Goal: Navigation & Orientation: Find specific page/section

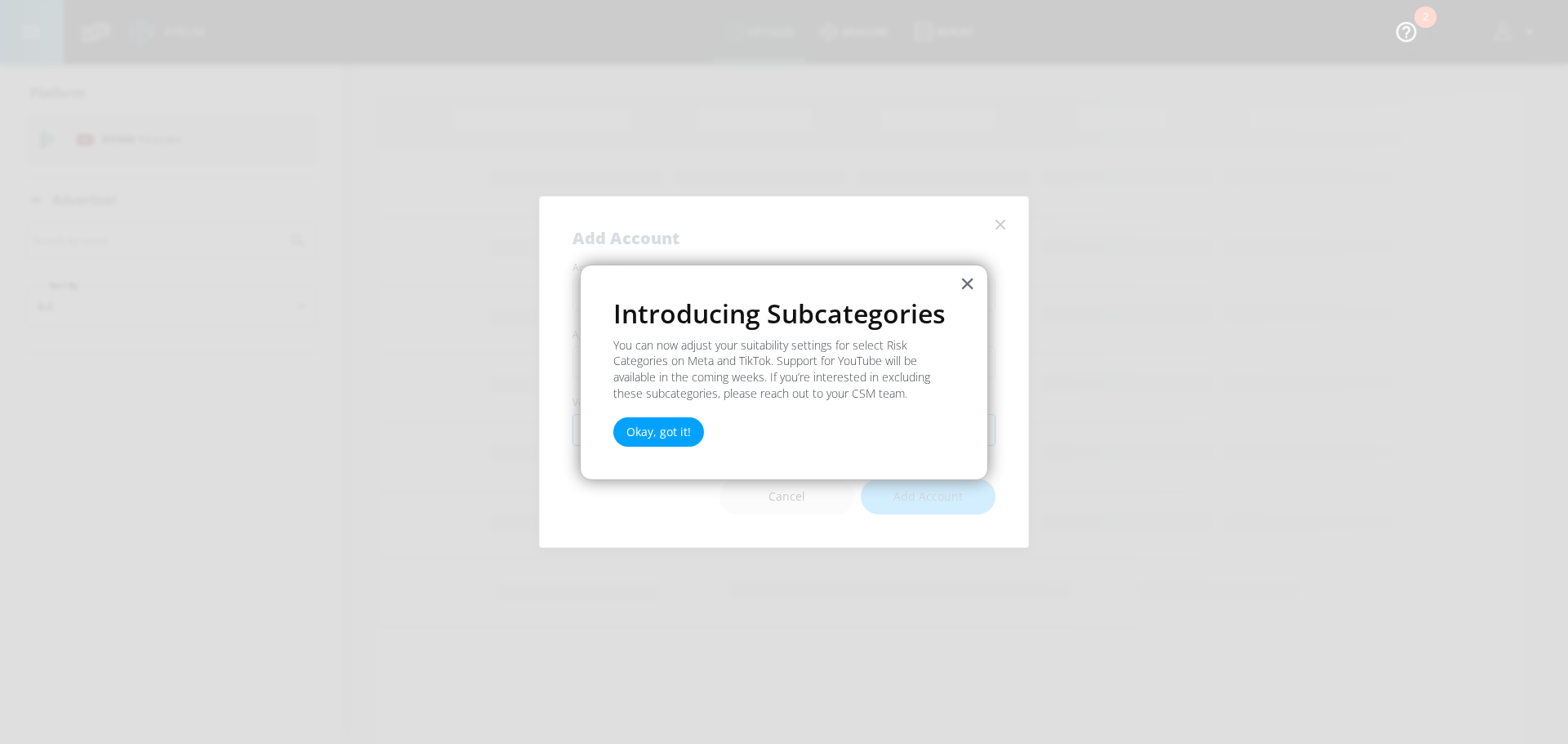
click at [655, 433] on button "Okay, got it!" at bounding box center [659, 432] width 91 height 29
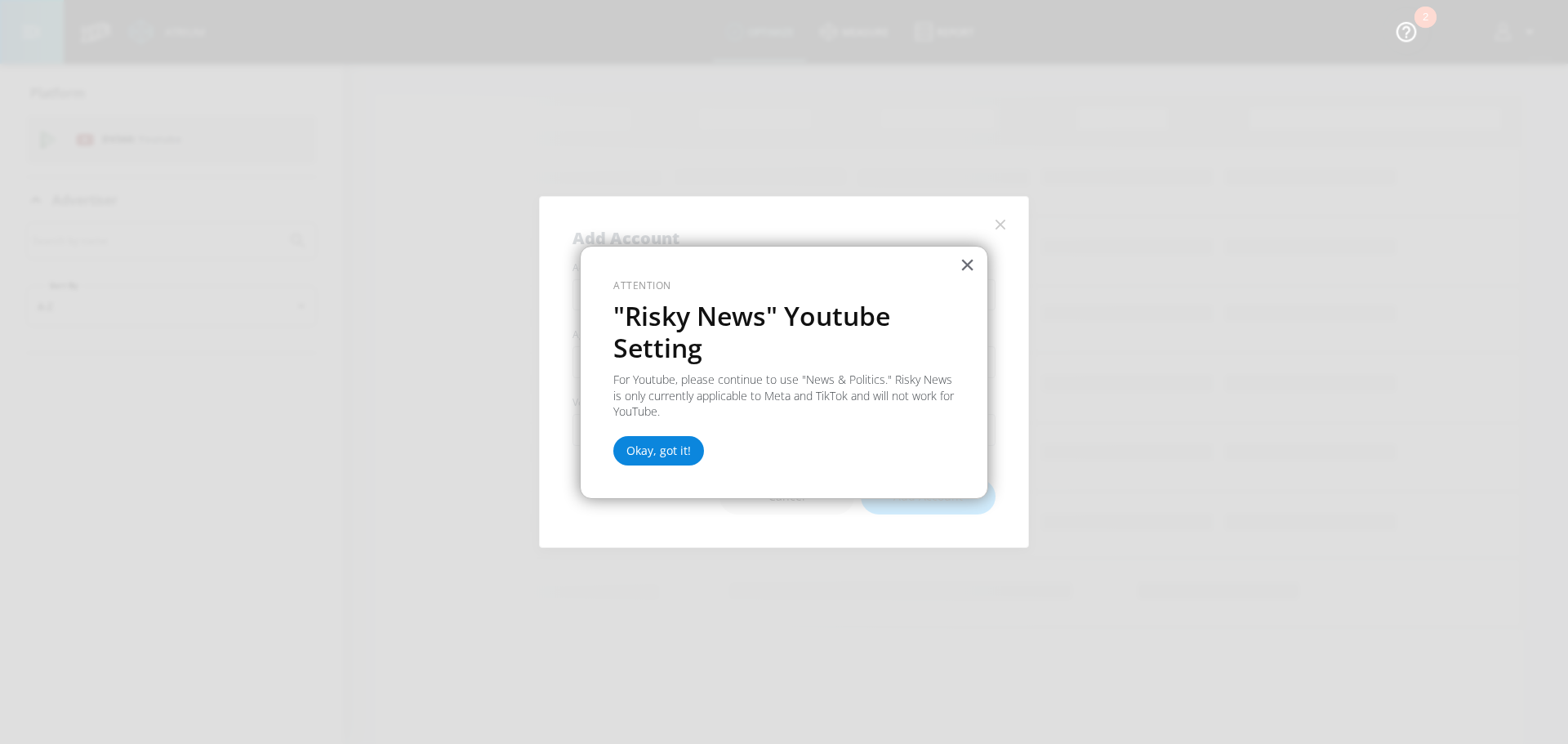
click at [673, 451] on button "Okay, got it!" at bounding box center [659, 451] width 91 height 29
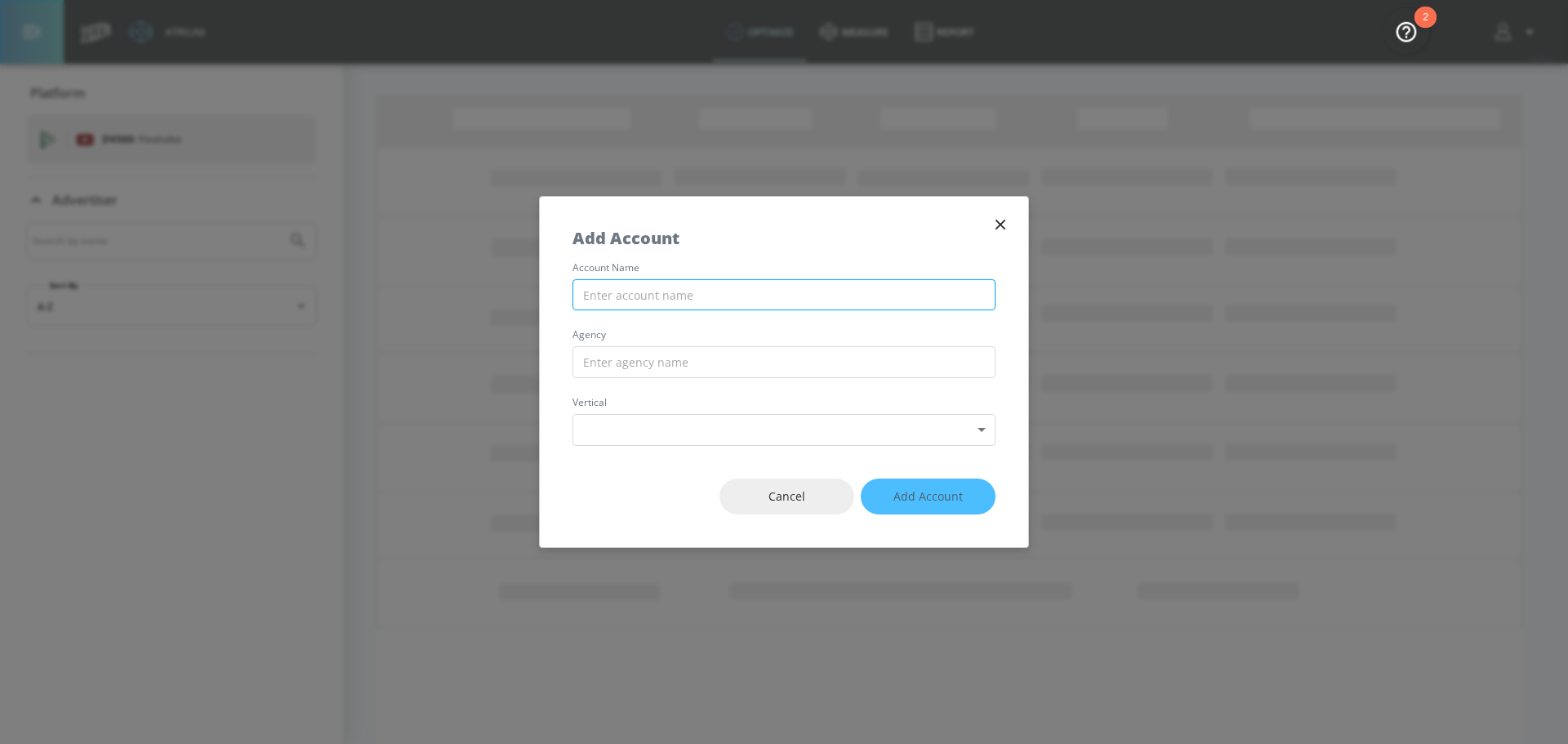
click at [691, 296] on input "text" at bounding box center [784, 295] width 423 height 32
click at [1004, 232] on icon "button" at bounding box center [1000, 225] width 18 height 18
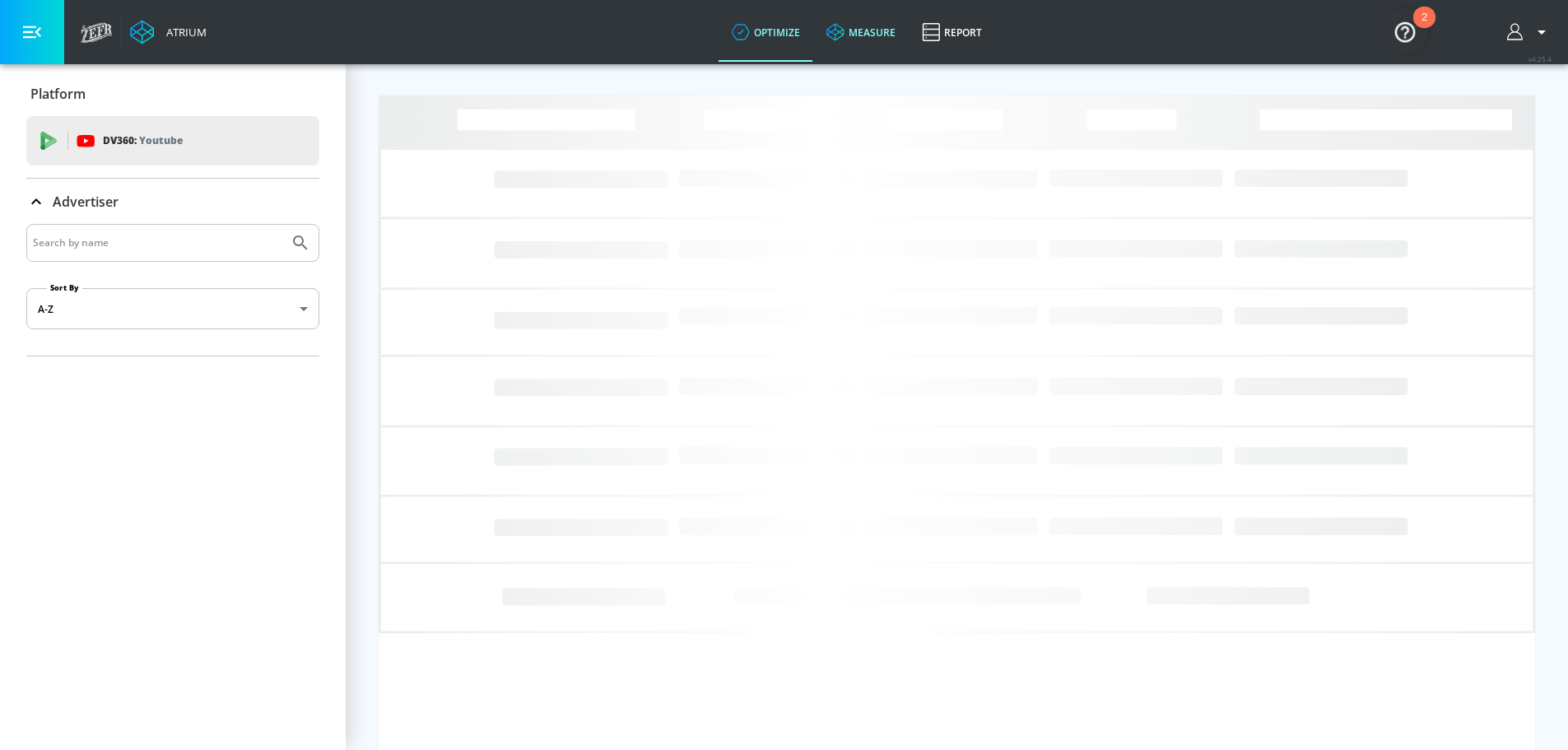
click at [857, 38] on link "measure" at bounding box center [861, 32] width 96 height 59
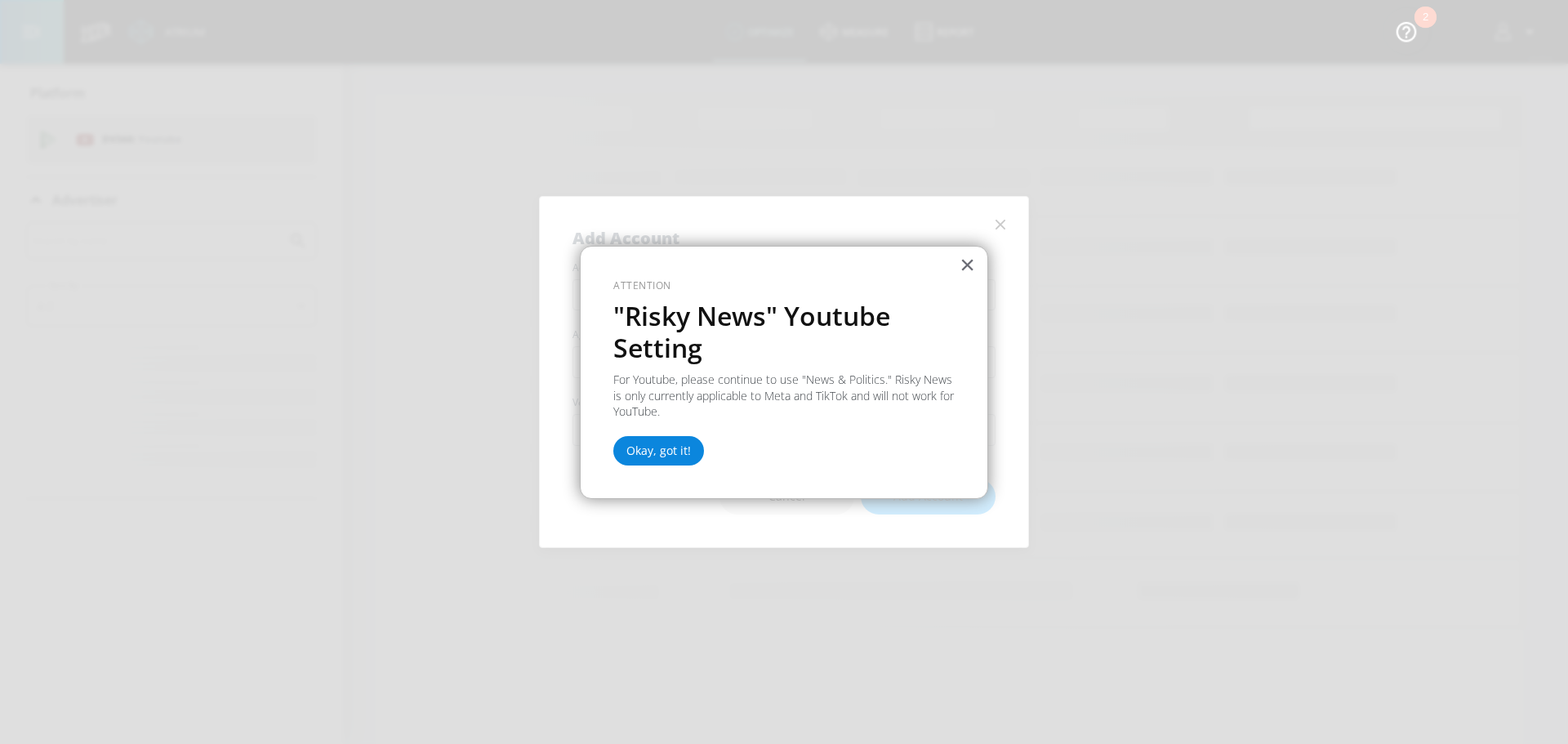
click at [673, 452] on button "Okay, got it!" at bounding box center [659, 451] width 91 height 29
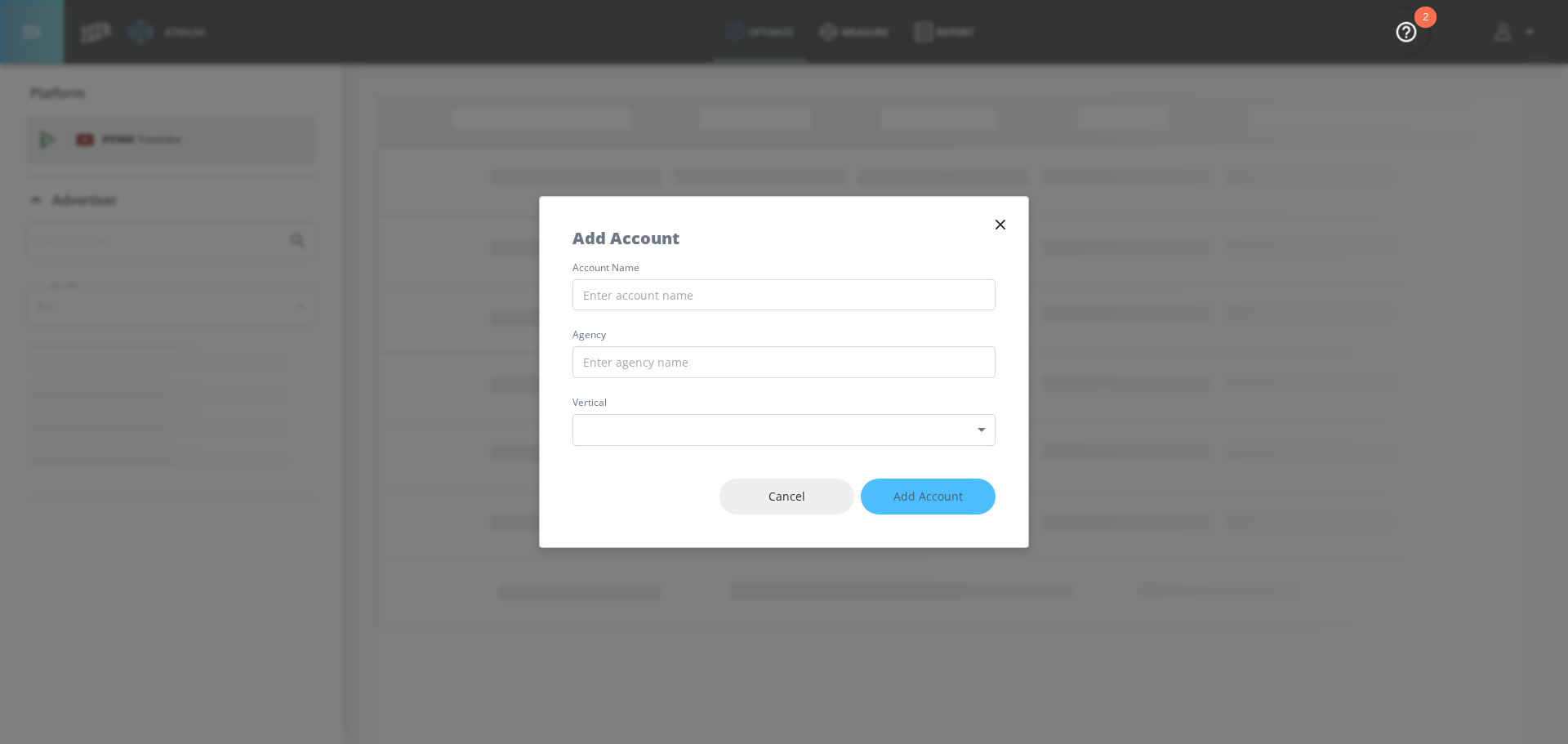
click at [1007, 218] on icon "button" at bounding box center [1000, 225] width 18 height 18
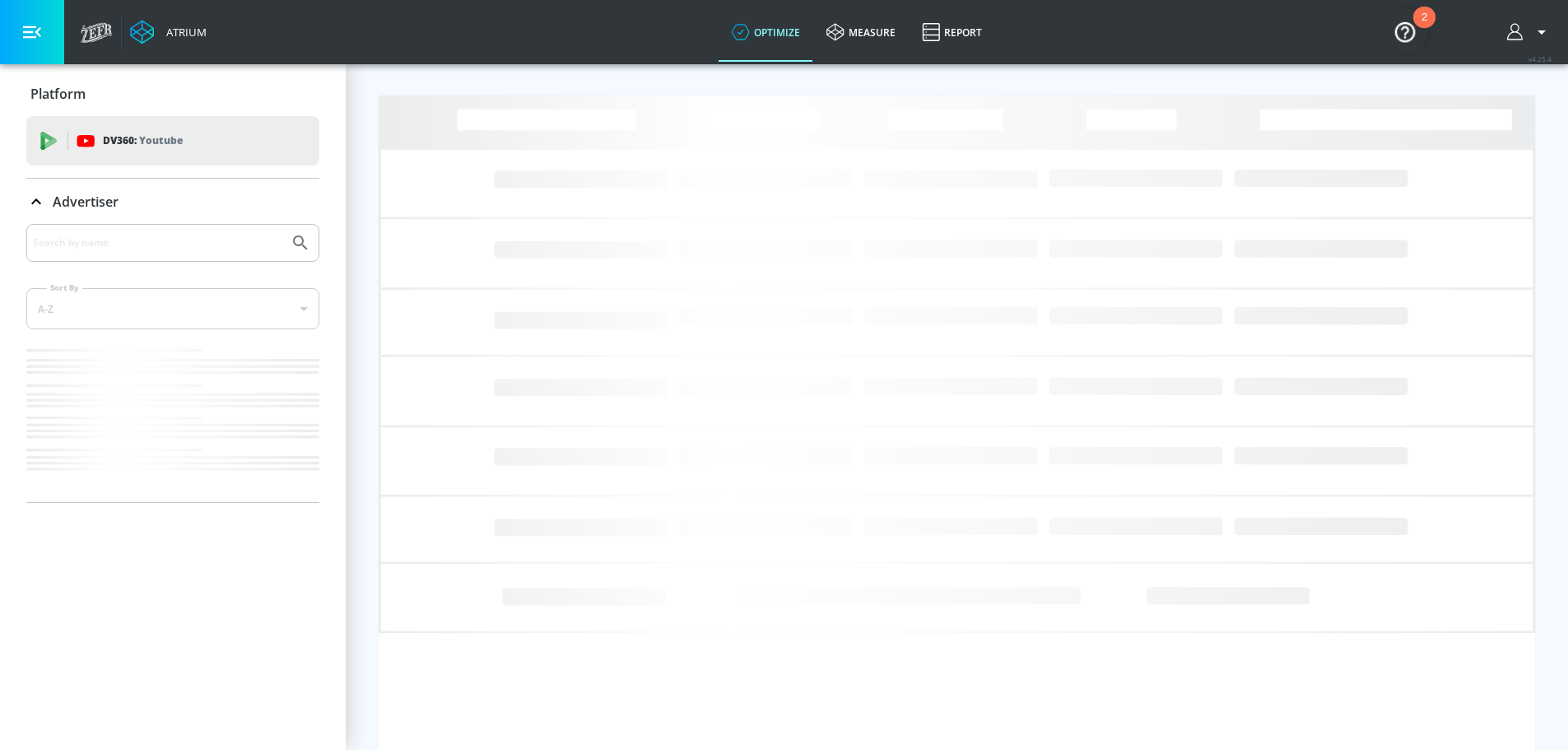
click at [1407, 22] on img "Open Resource Center, 2 new notifications" at bounding box center [1405, 31] width 46 height 46
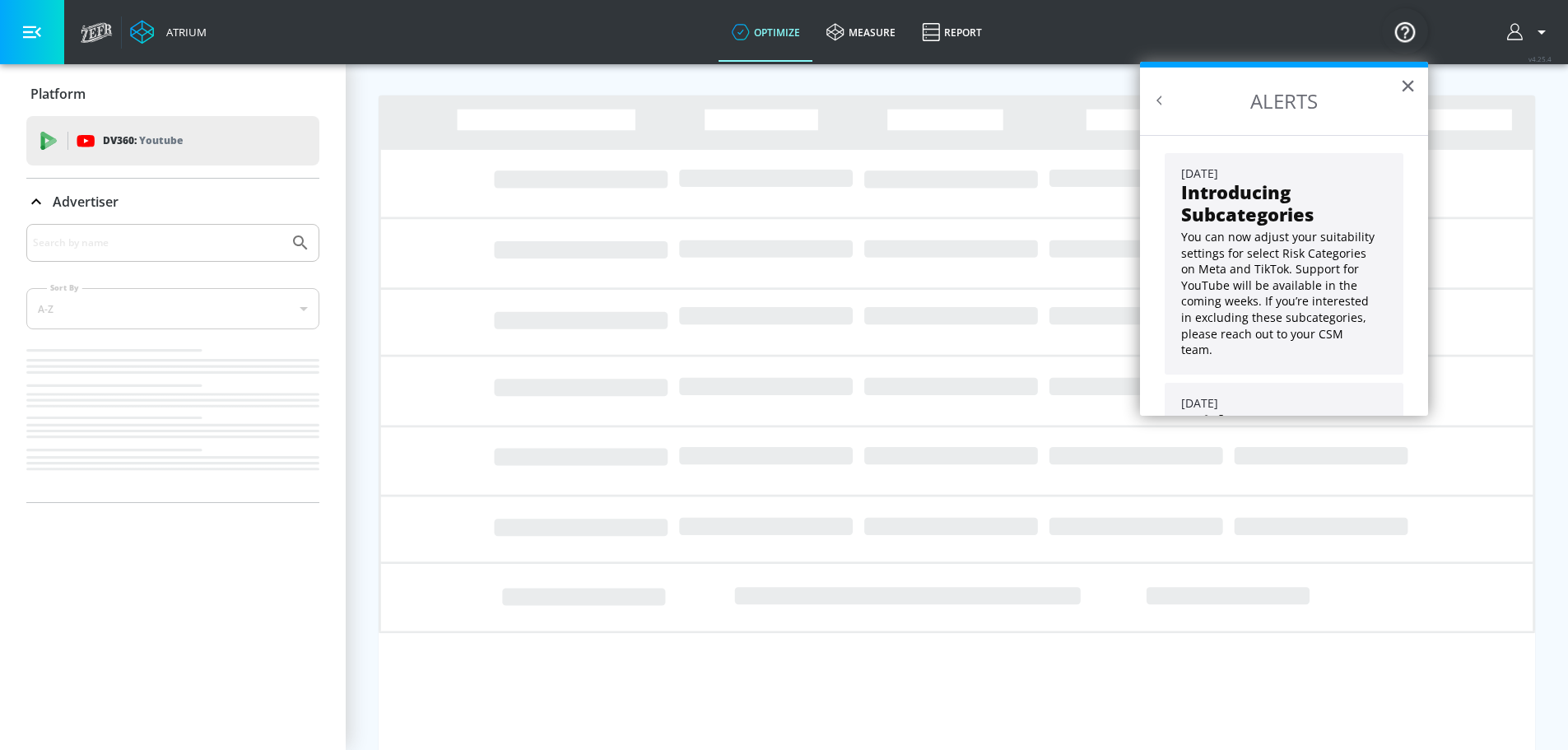
click at [1414, 25] on img "Open Resource Center" at bounding box center [1405, 31] width 46 height 46
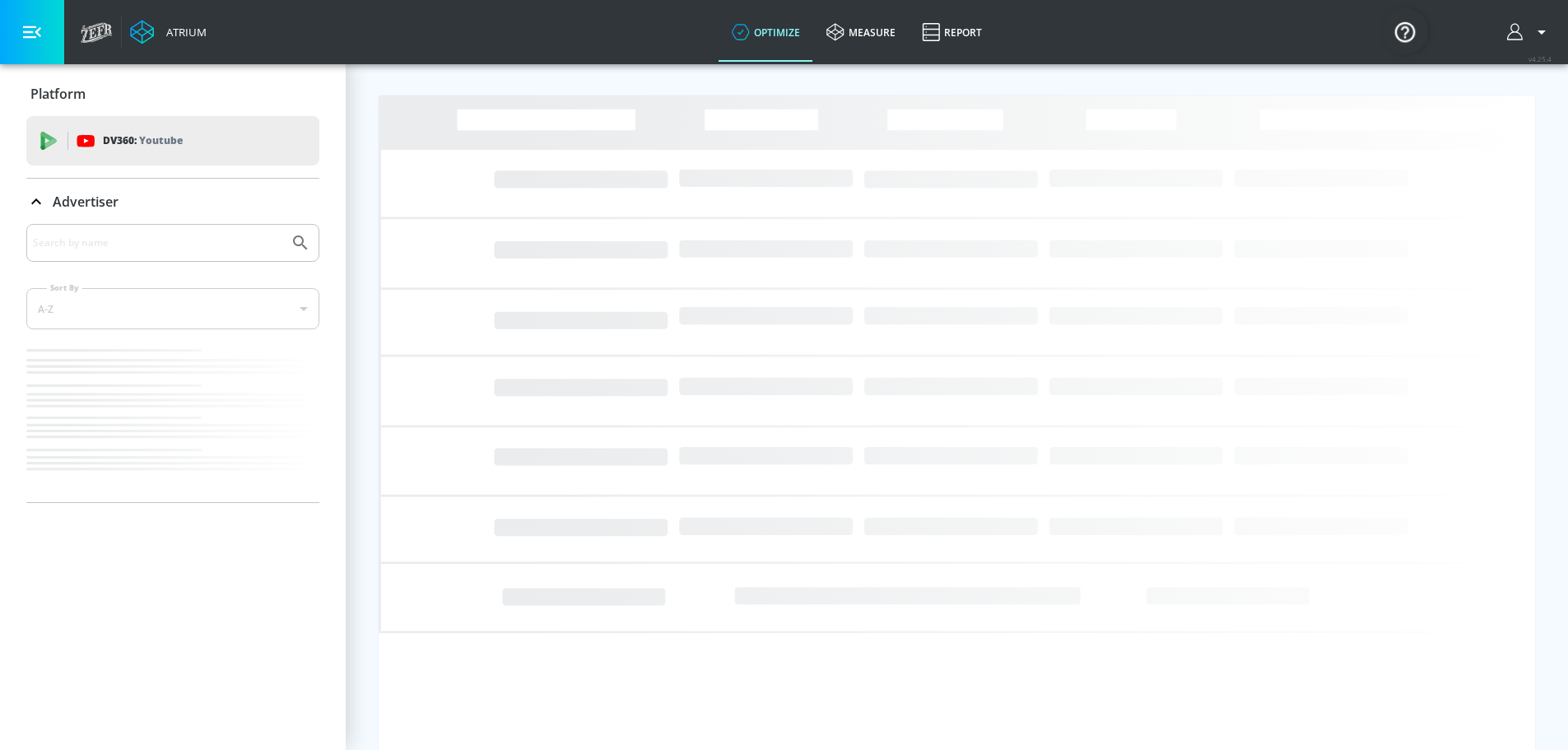
click at [1548, 29] on icon "button" at bounding box center [1542, 32] width 20 height 20
click at [1548, 29] on div at bounding box center [790, 375] width 1580 height 750
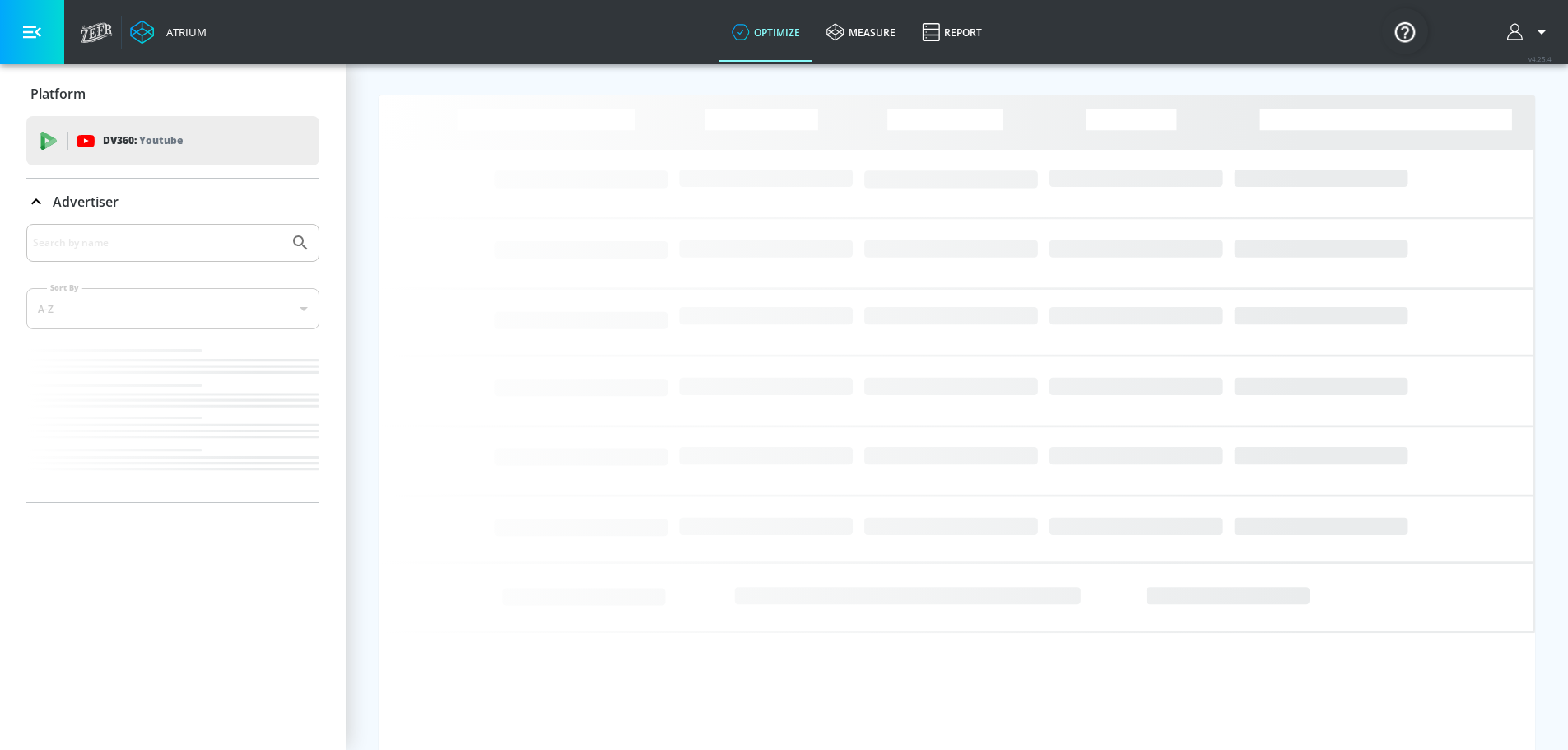
click at [1127, 35] on div "Atrium optimize measure Report optimize measure Report v 4.25.4" at bounding box center [820, 32] width 1495 height 64
click at [31, 40] on icon "button" at bounding box center [32, 32] width 18 height 18
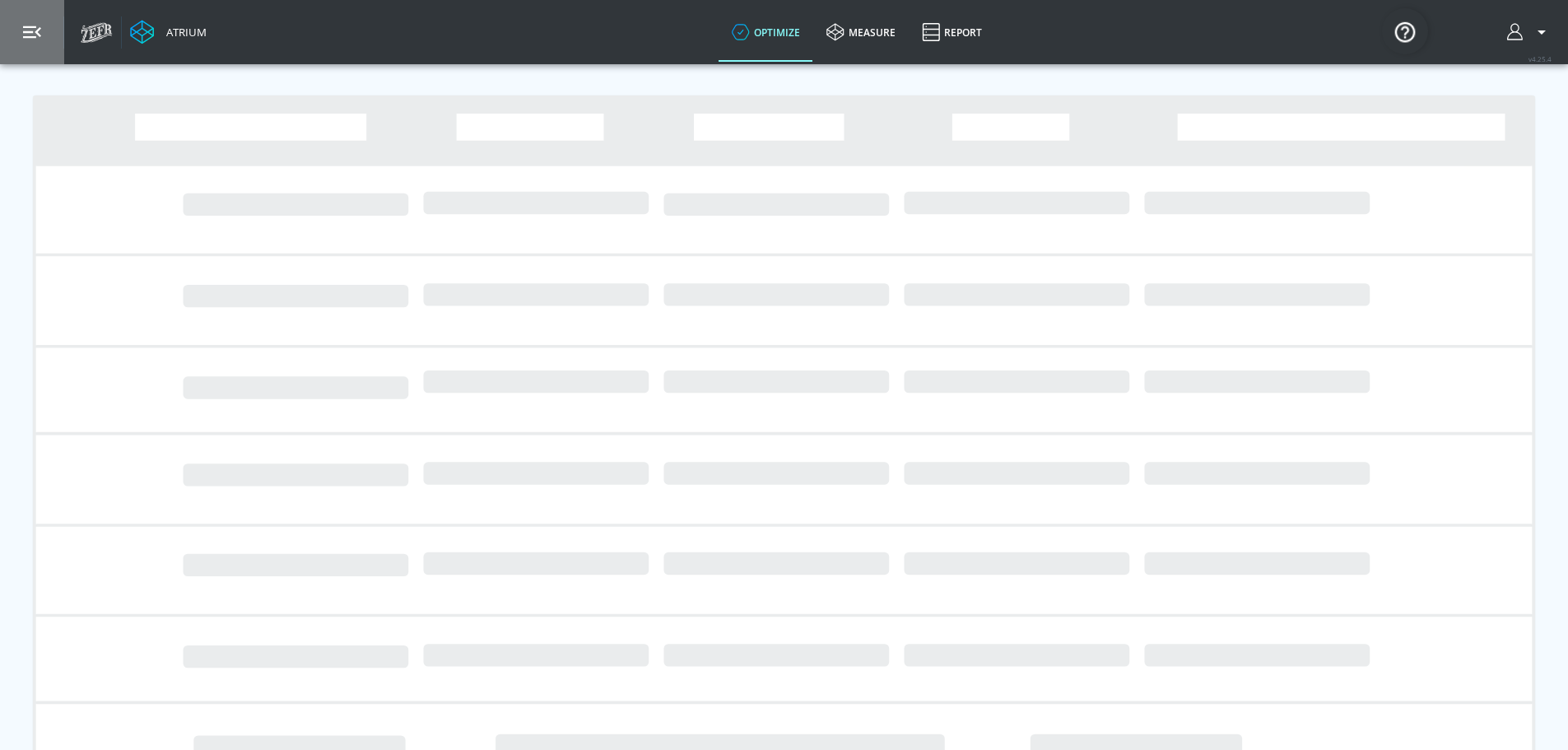
click at [32, 40] on icon "button" at bounding box center [32, 32] width 18 height 18
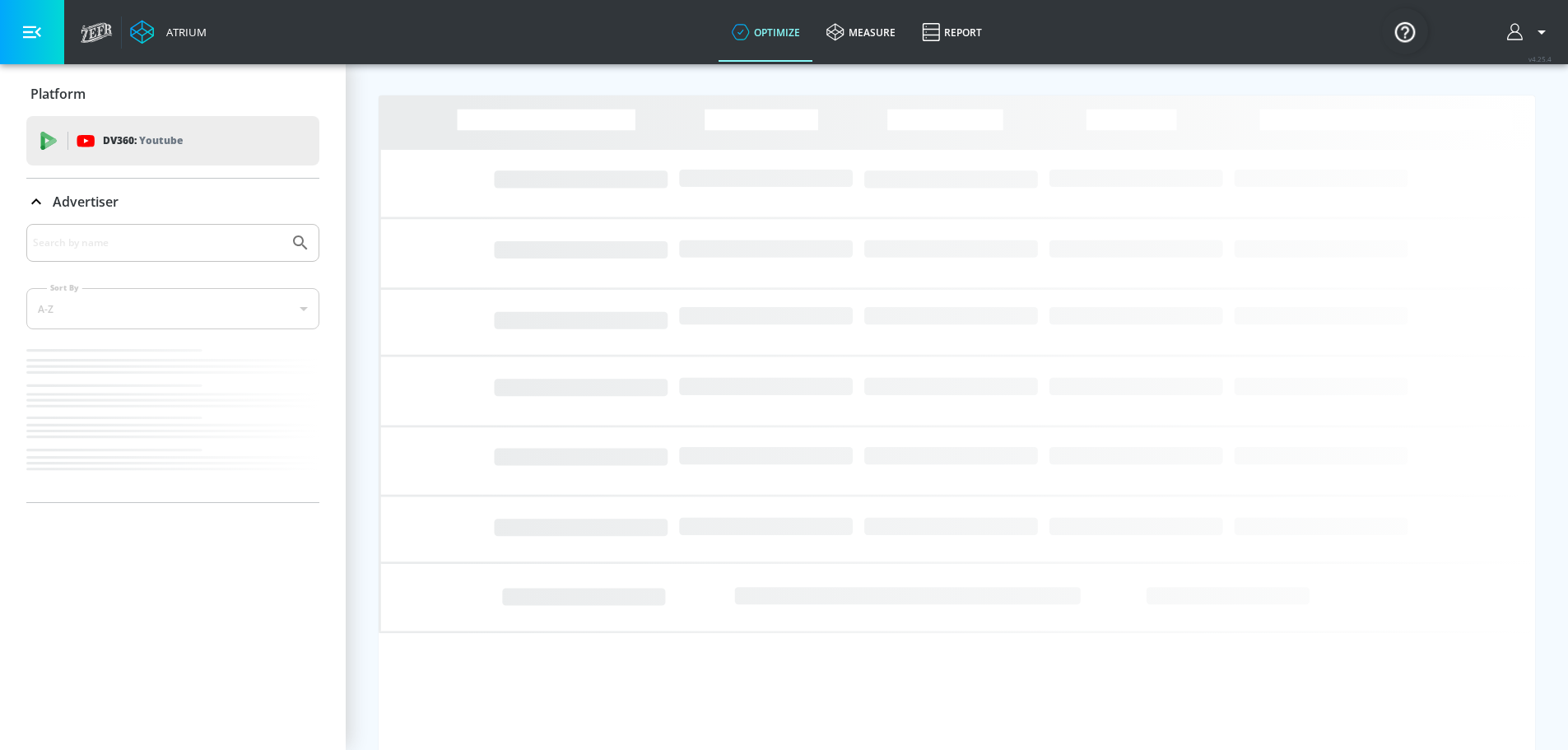
click at [393, 249] on icon "Loading..." at bounding box center [957, 414] width 1157 height 637
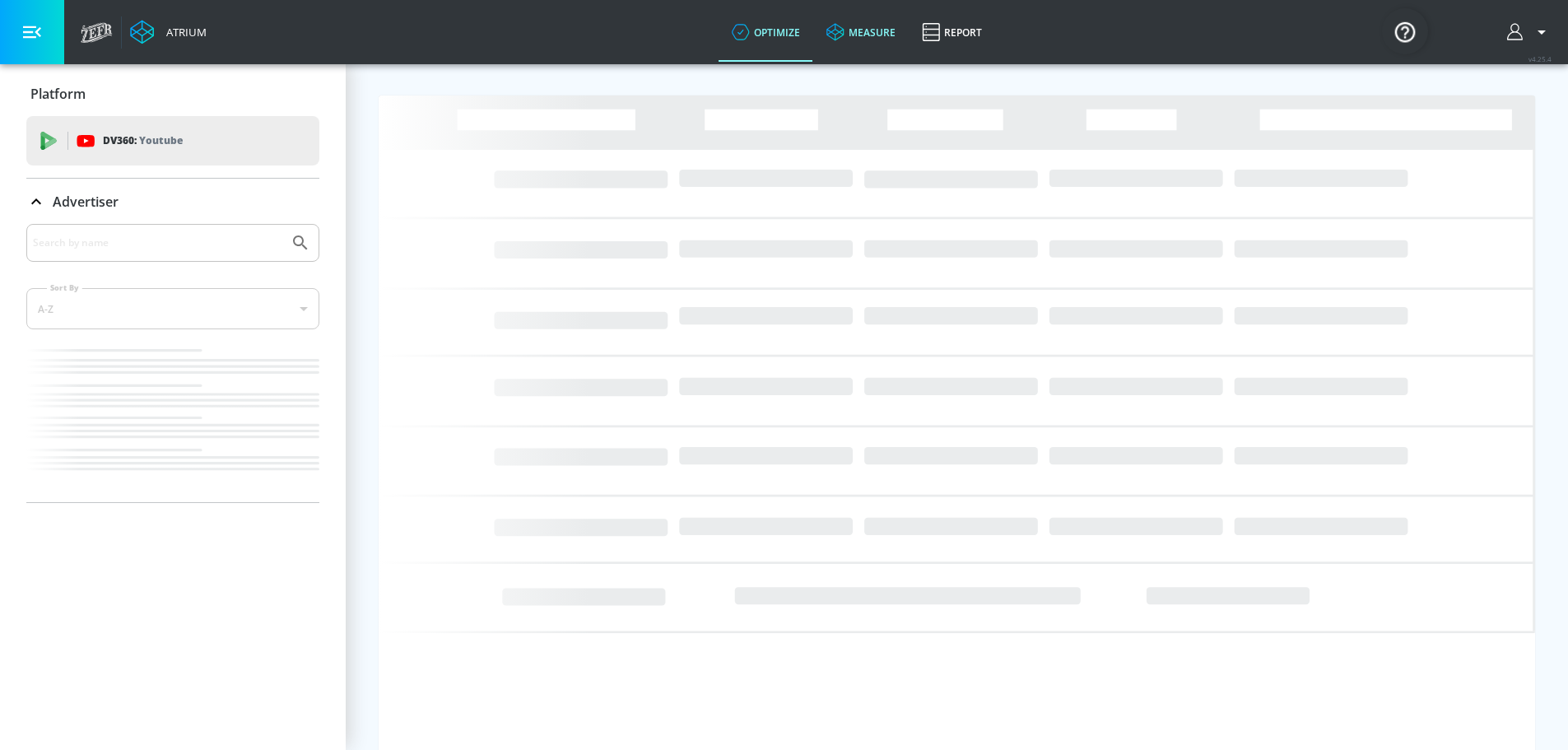
click at [893, 48] on link "measure" at bounding box center [861, 32] width 96 height 59
click at [227, 135] on div "DV360: Youtube" at bounding box center [192, 140] width 230 height 18
